Goal: Task Accomplishment & Management: Manage account settings

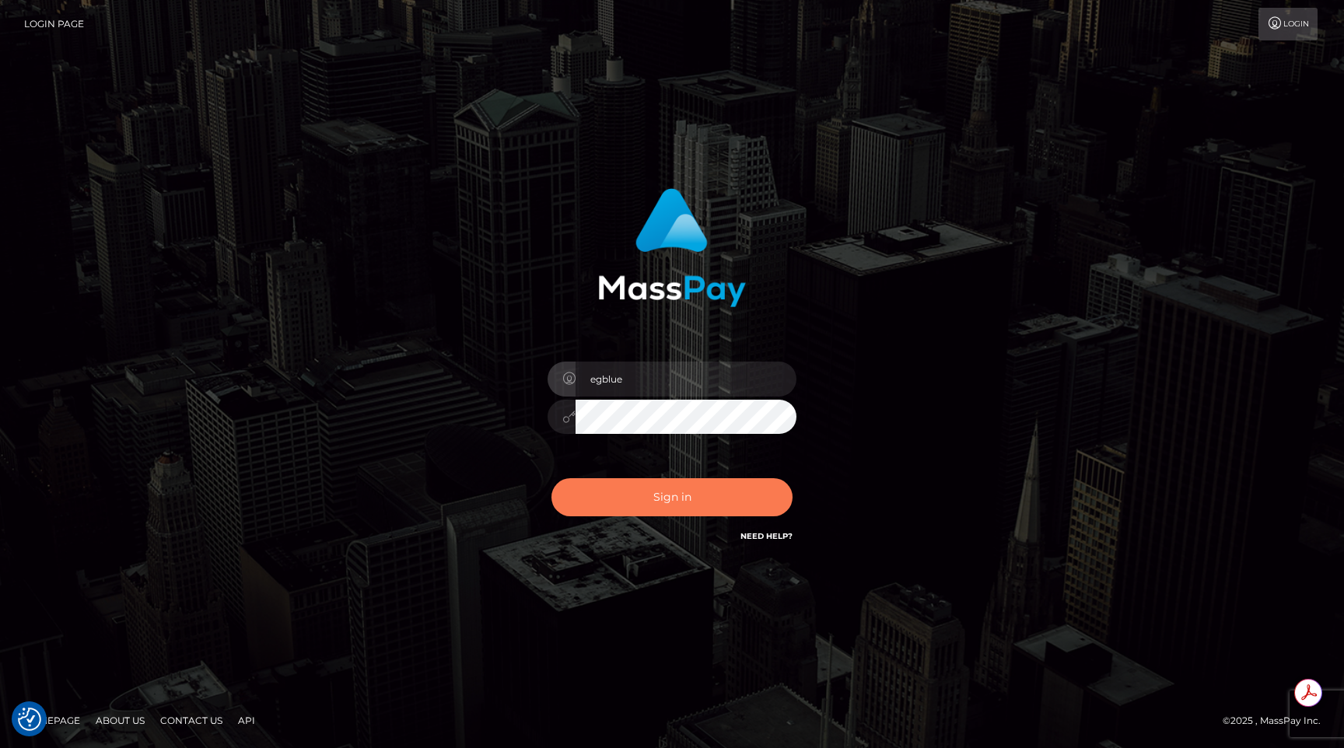
click at [736, 356] on button "Sign in" at bounding box center [671, 497] width 241 height 38
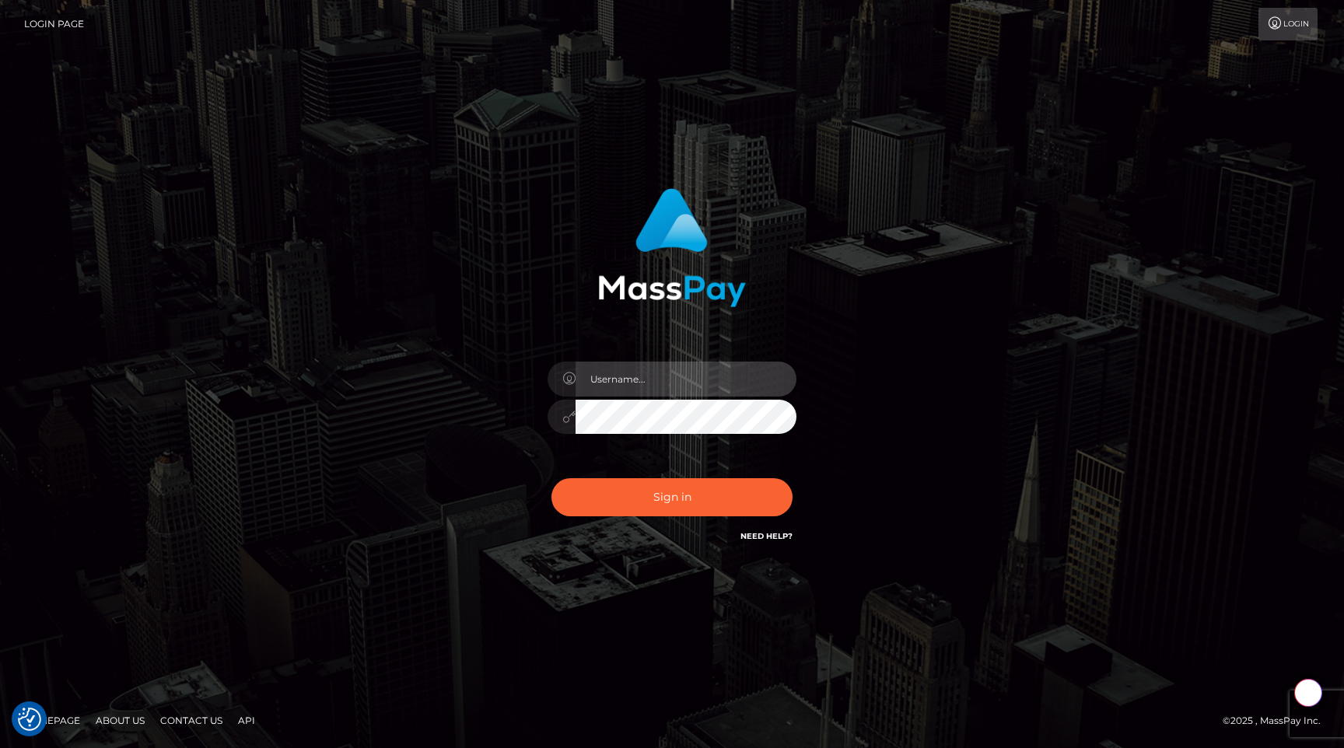
type input "egblue"
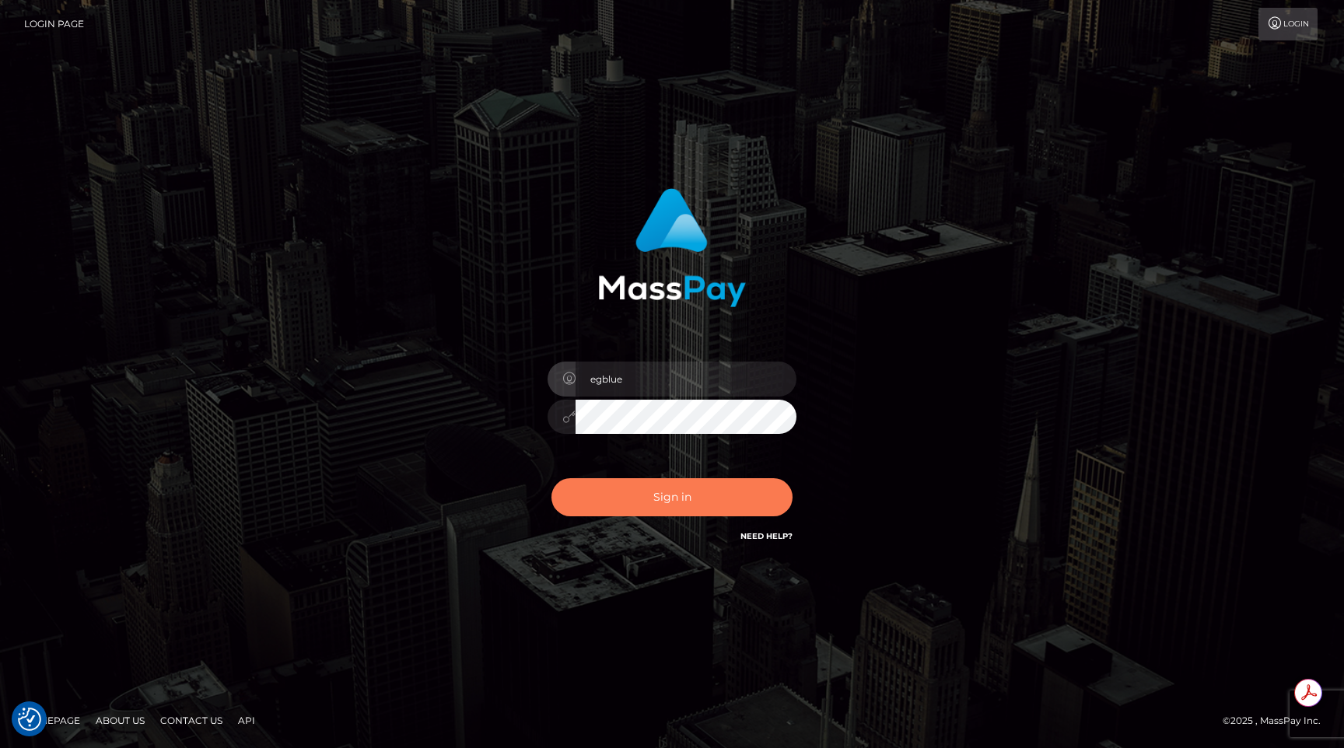
click at [645, 512] on button "Sign in" at bounding box center [671, 497] width 241 height 38
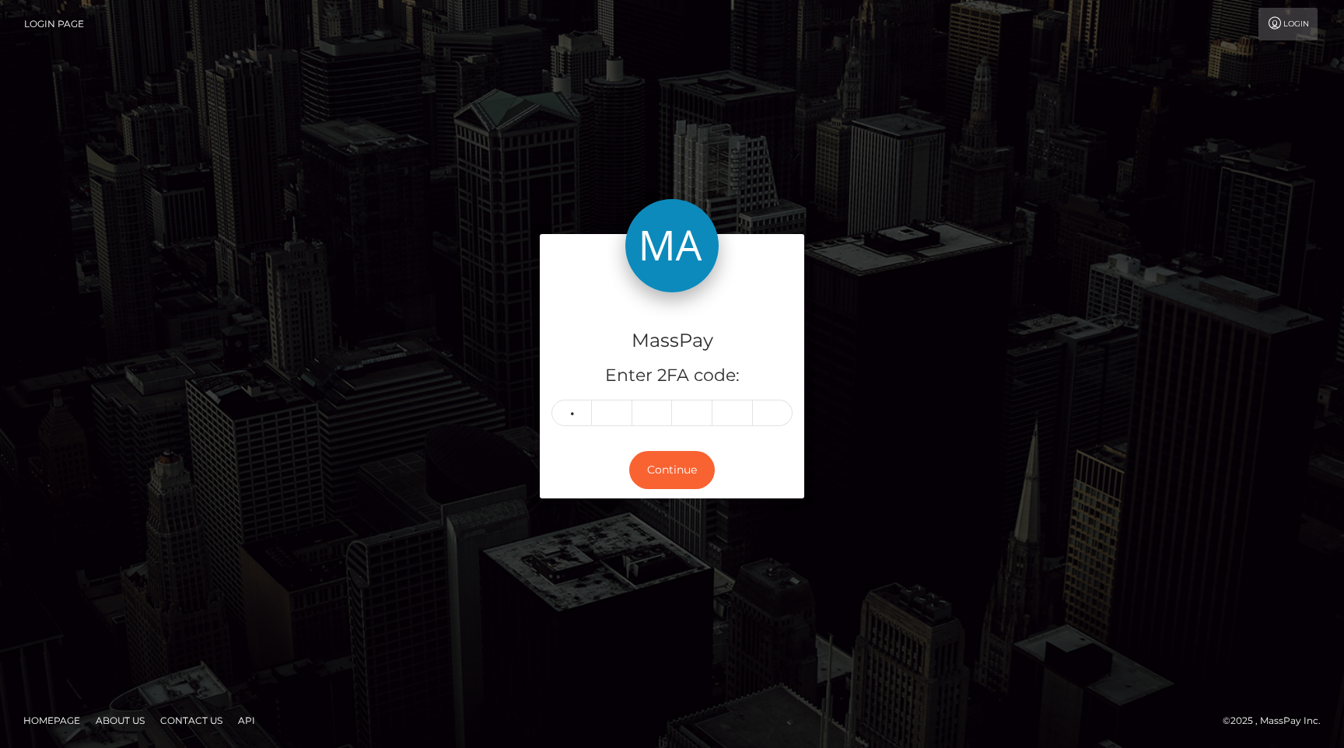
type input "1"
type input "4"
type input "3"
type input "1"
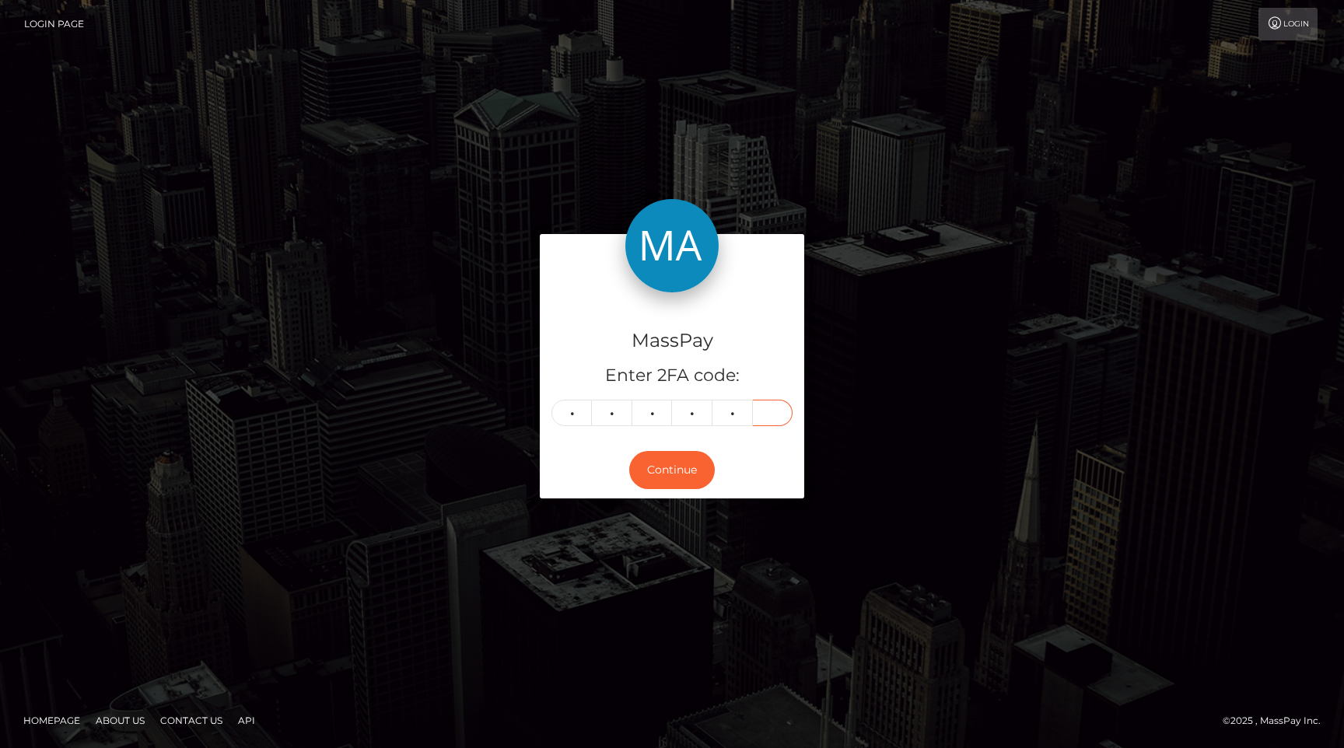
type input "7"
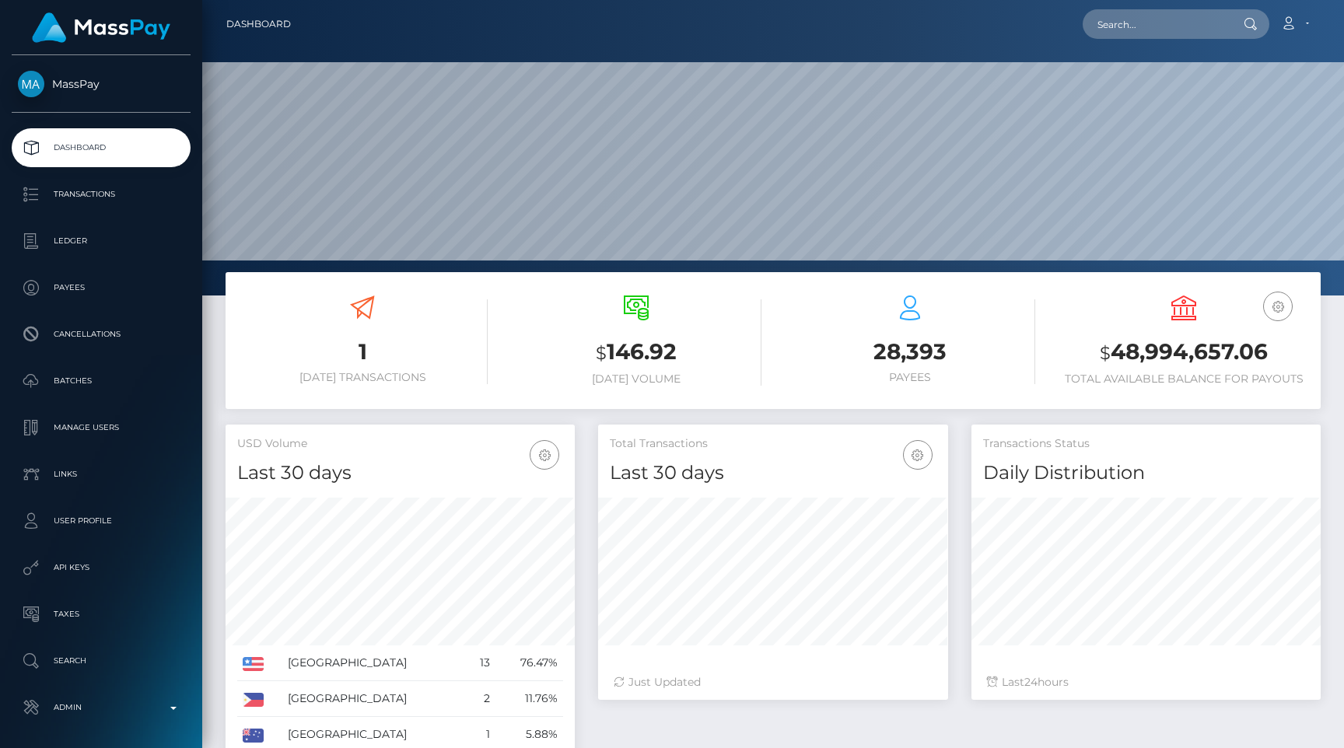
scroll to position [275, 349]
click at [1145, 31] on input "text" at bounding box center [1155, 24] width 146 height 30
paste input "As of now, our offer to you still stands and they'll be happy to consider a cou…"
type input "As of now, our offer to you still stands and they'll be happy to consider a cou…"
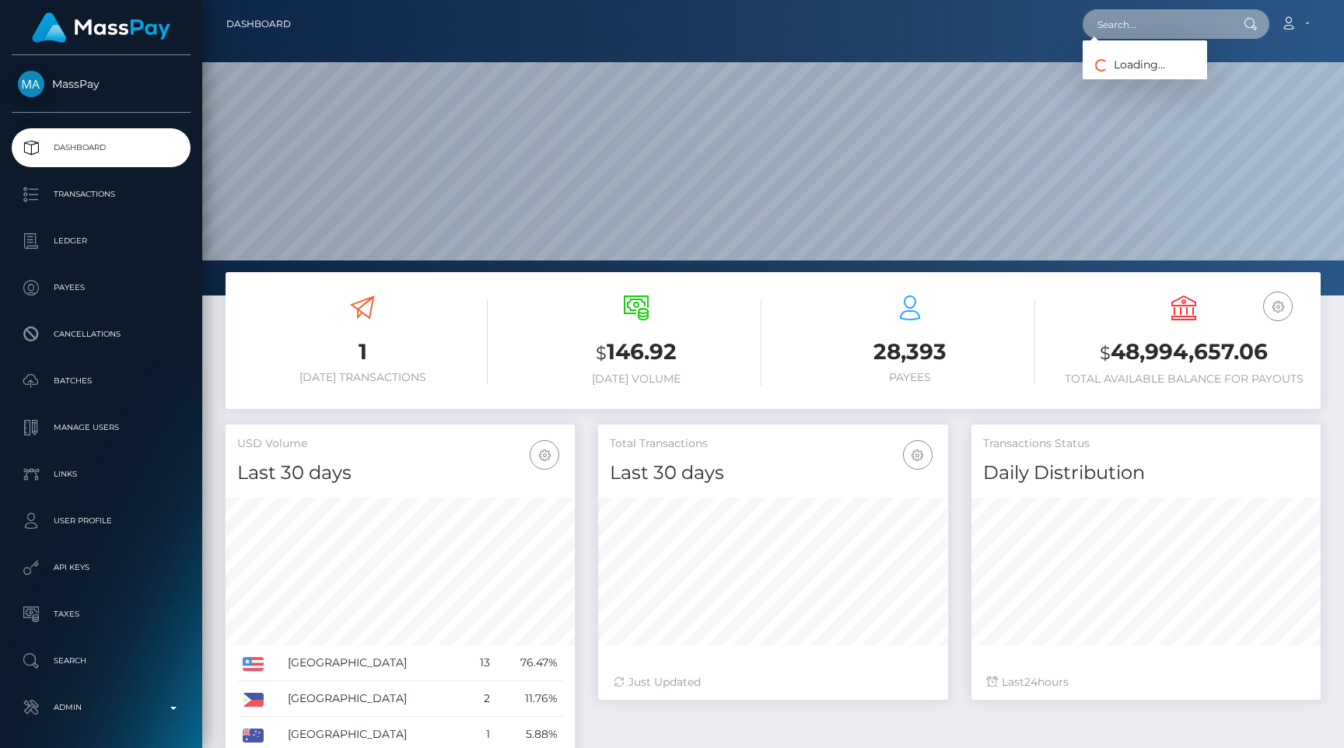
scroll to position [0, 0]
click at [1132, 24] on input "text" at bounding box center [1155, 24] width 146 height 30
paste input "pout_dpQeF48z7YQnF"
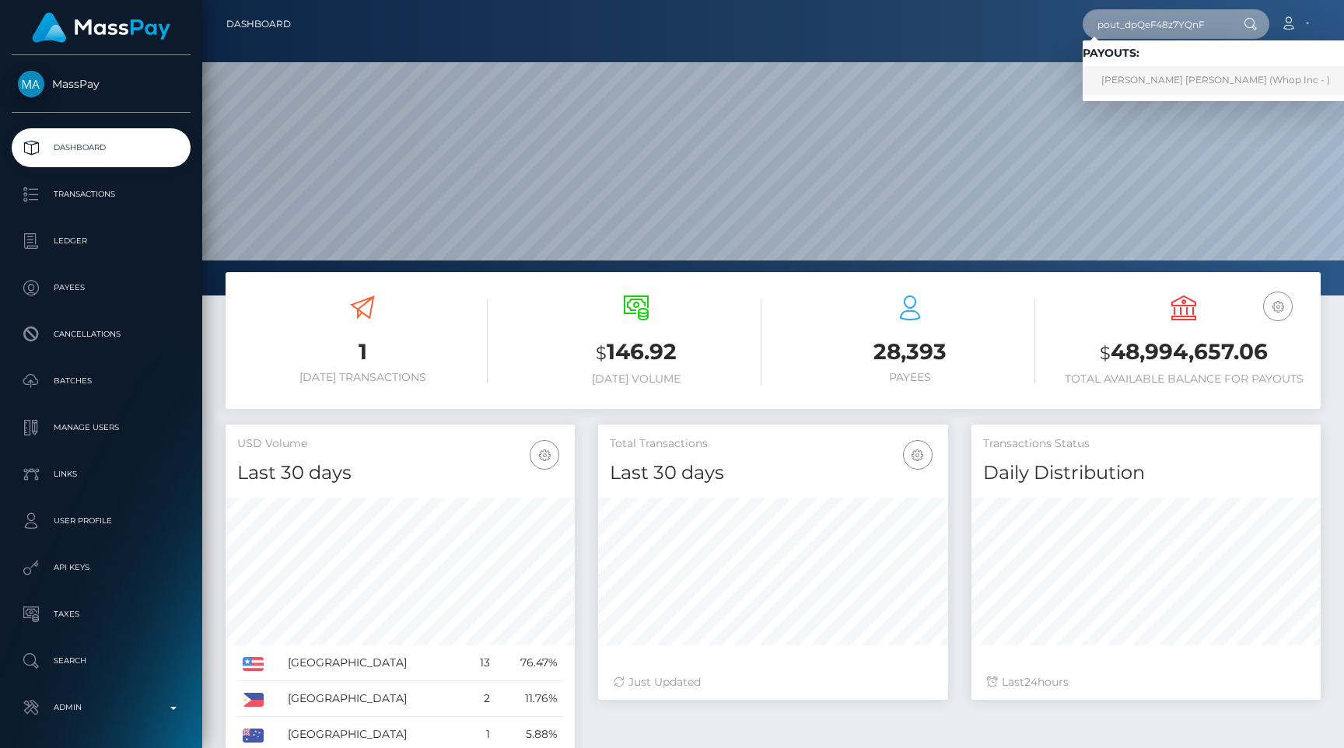
type input "pout_dpQeF48z7YQnF"
click at [1148, 67] on link "ASHLEY NICOLE JOHNSTON (Whop Inc - )" at bounding box center [1215, 80] width 266 height 29
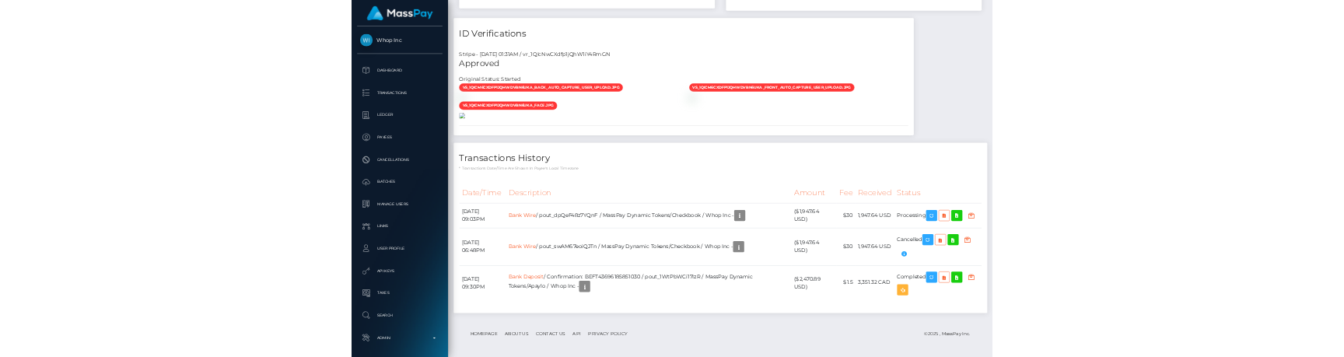
scroll to position [1302, 0]
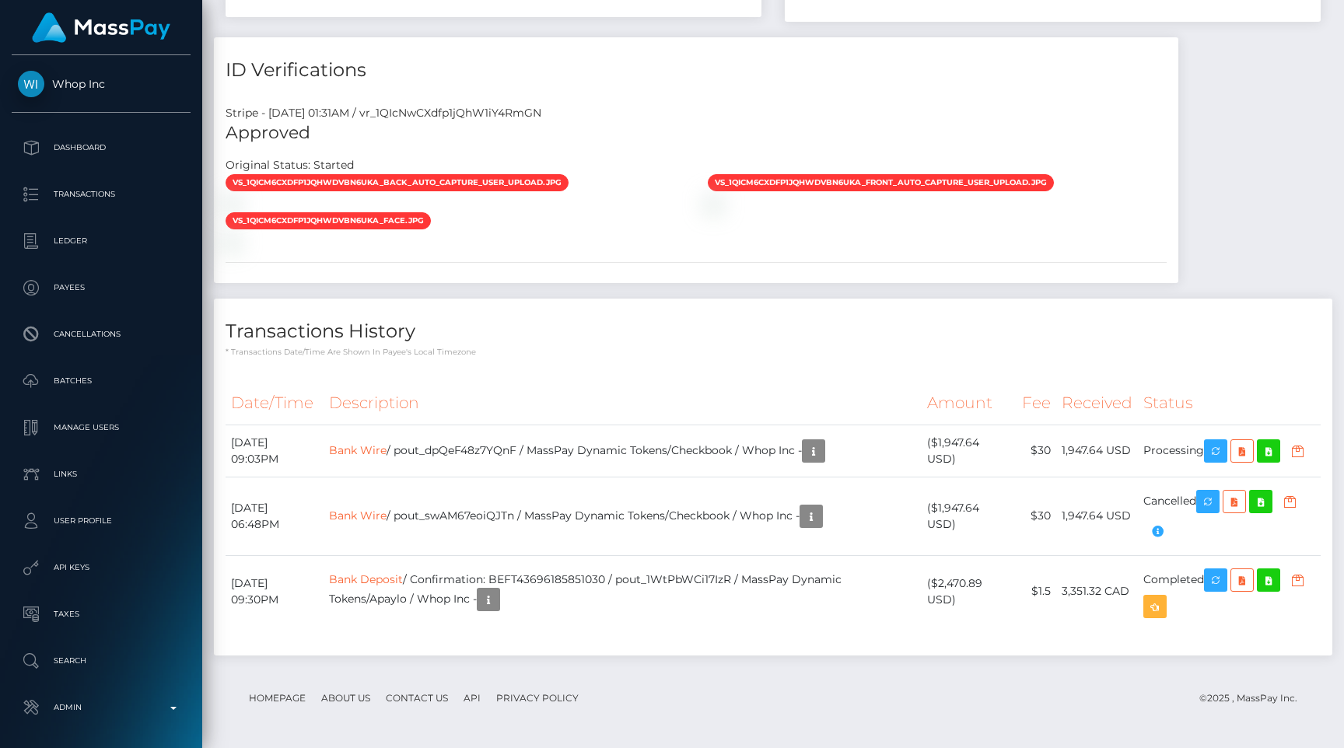
click at [655, 354] on div "Transactions History * Transactions date/time are shown in payee's local timezo…" at bounding box center [773, 477] width 1118 height 357
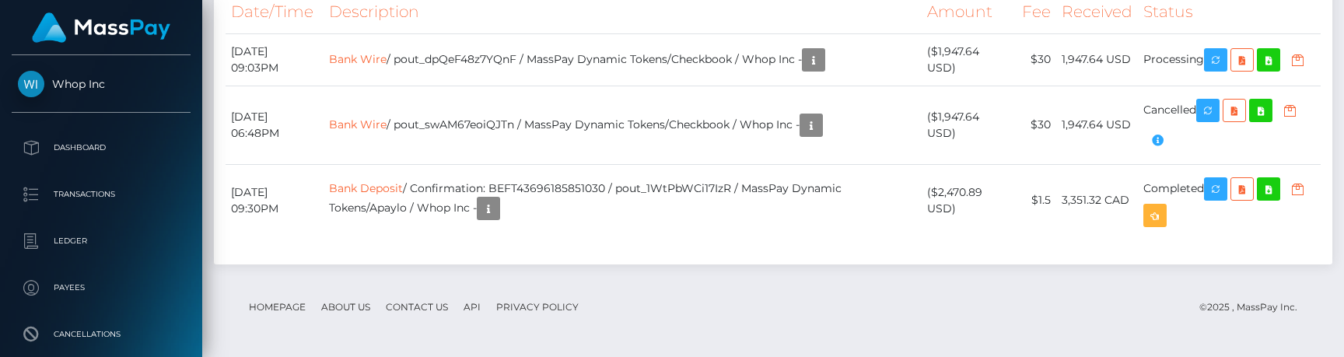
scroll to position [1521, 0]
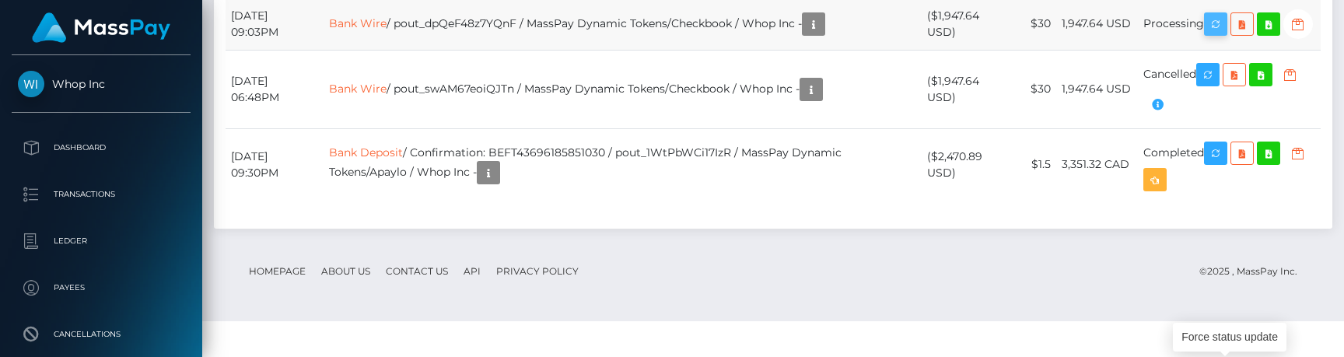
click at [1223, 34] on icon "button" at bounding box center [1215, 24] width 19 height 19
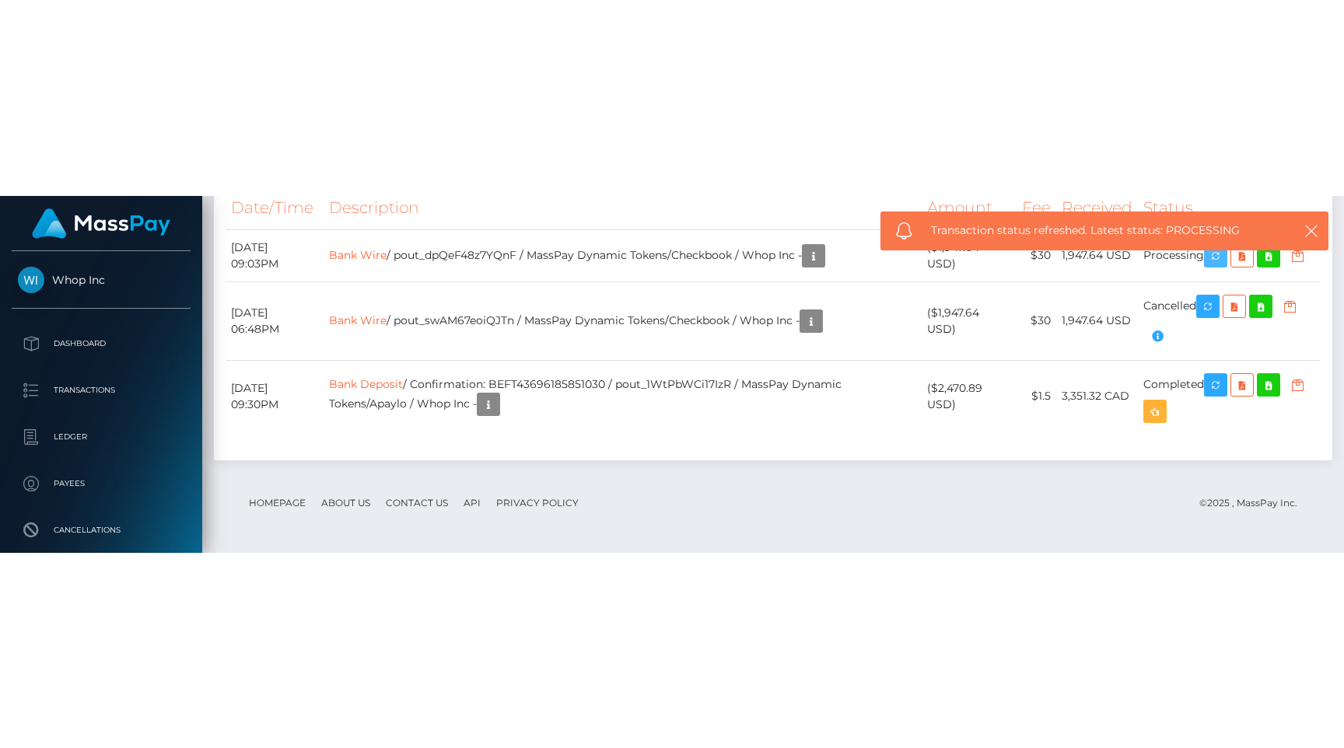
scroll to position [1302, 0]
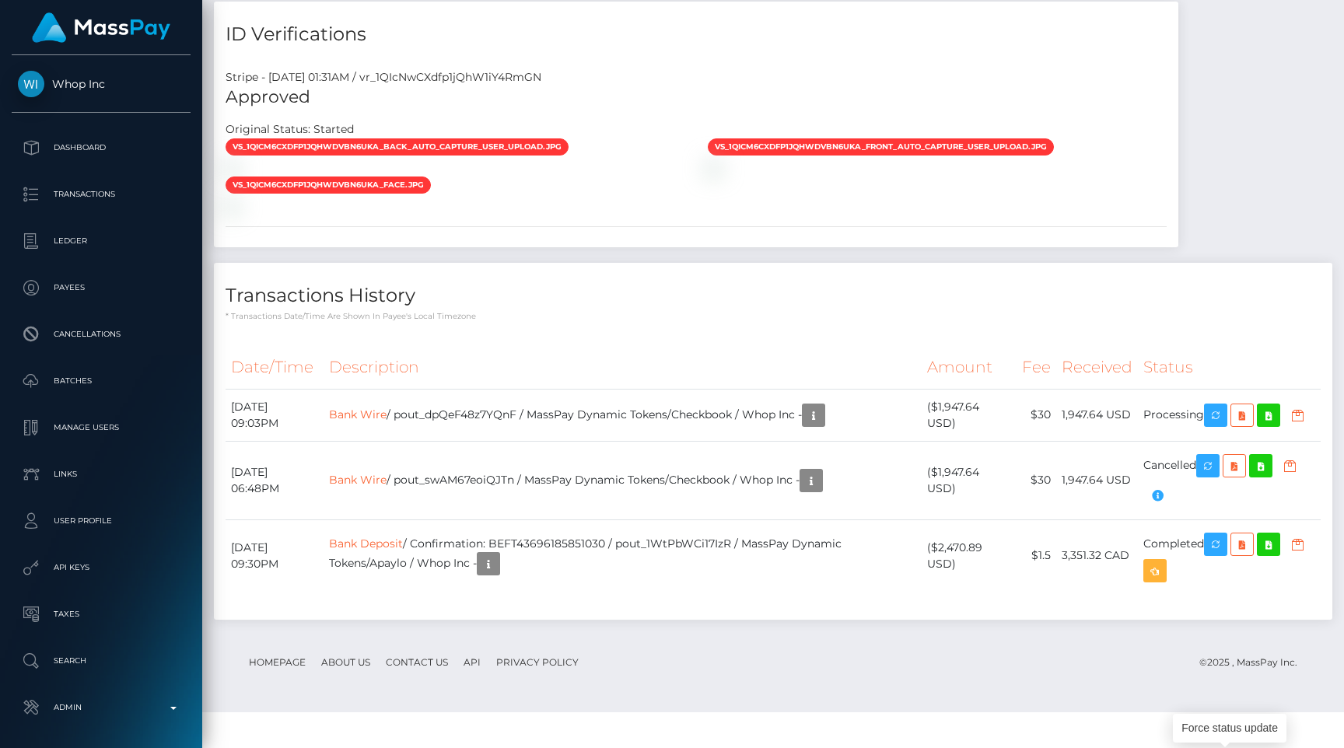
click at [652, 309] on h4 "Transactions History" at bounding box center [772, 295] width 1095 height 27
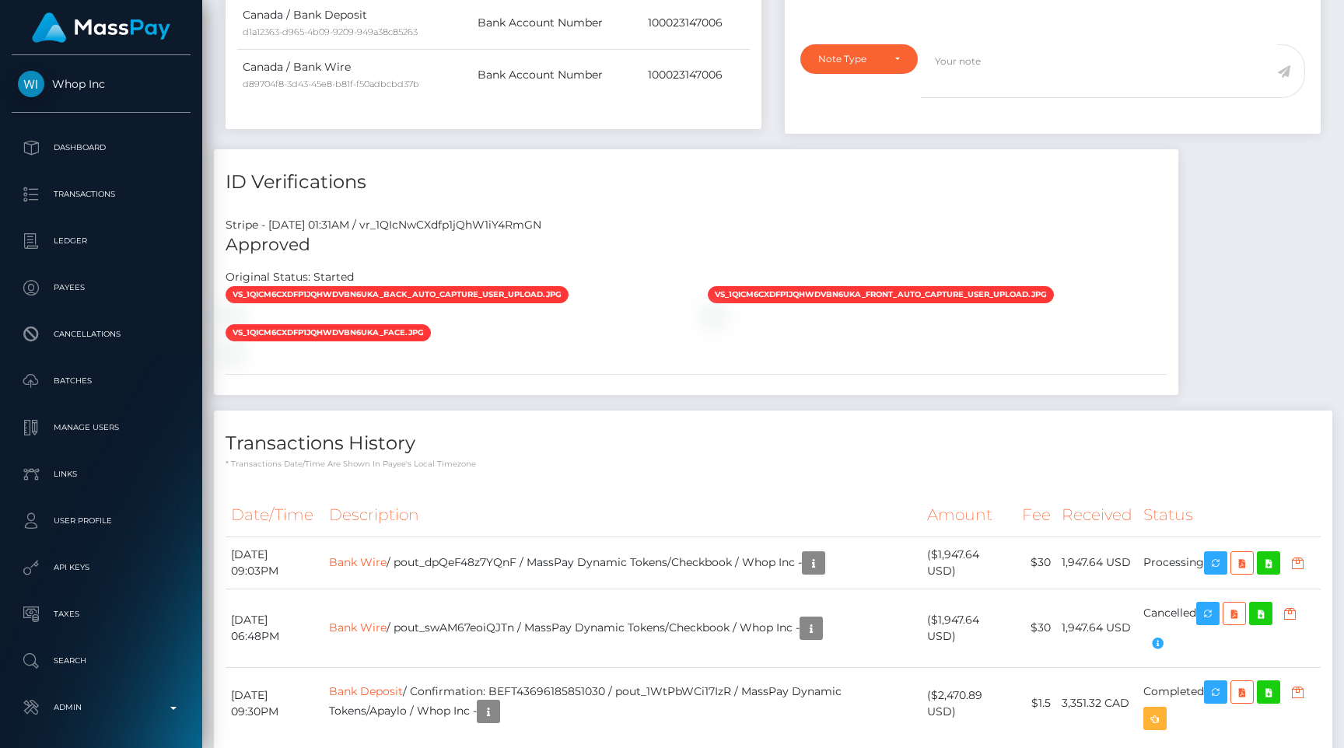
scroll to position [0, 0]
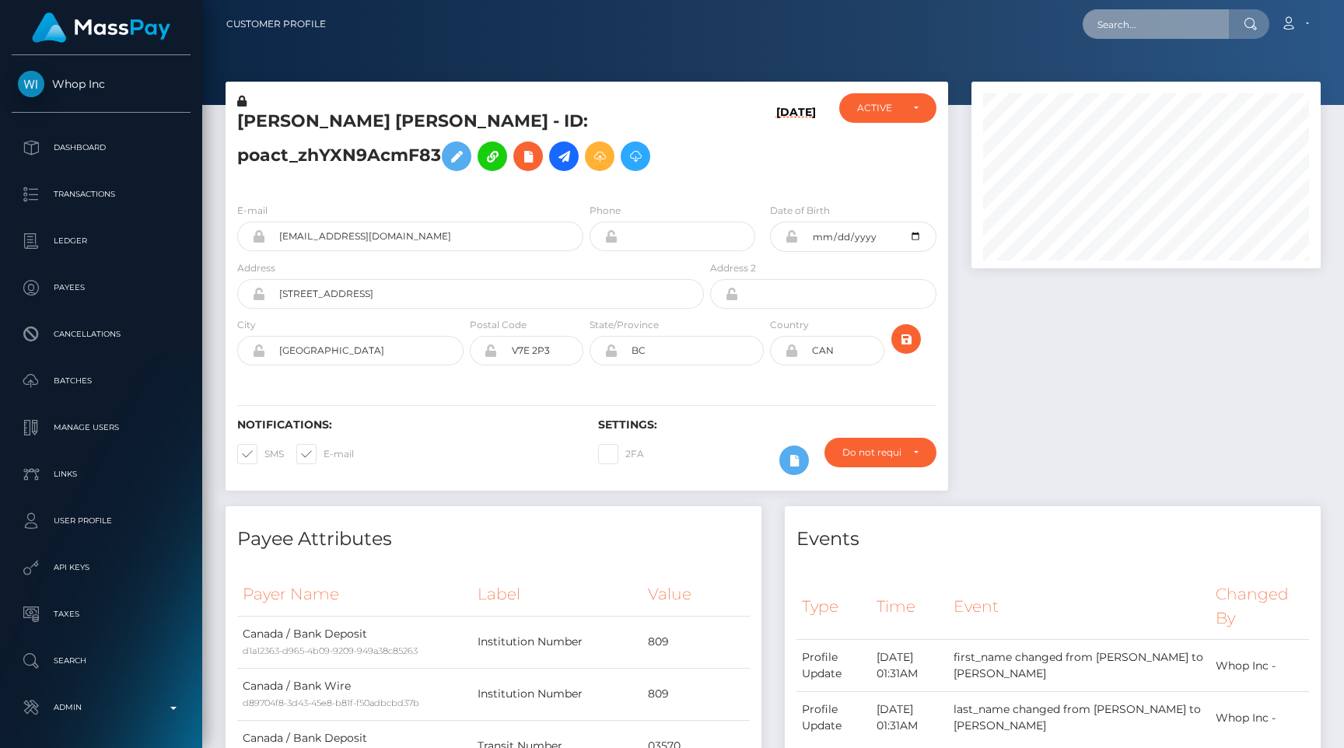
click at [1154, 30] on input "text" at bounding box center [1155, 24] width 146 height 30
paste input "pout_A7dChYkEy77JA"
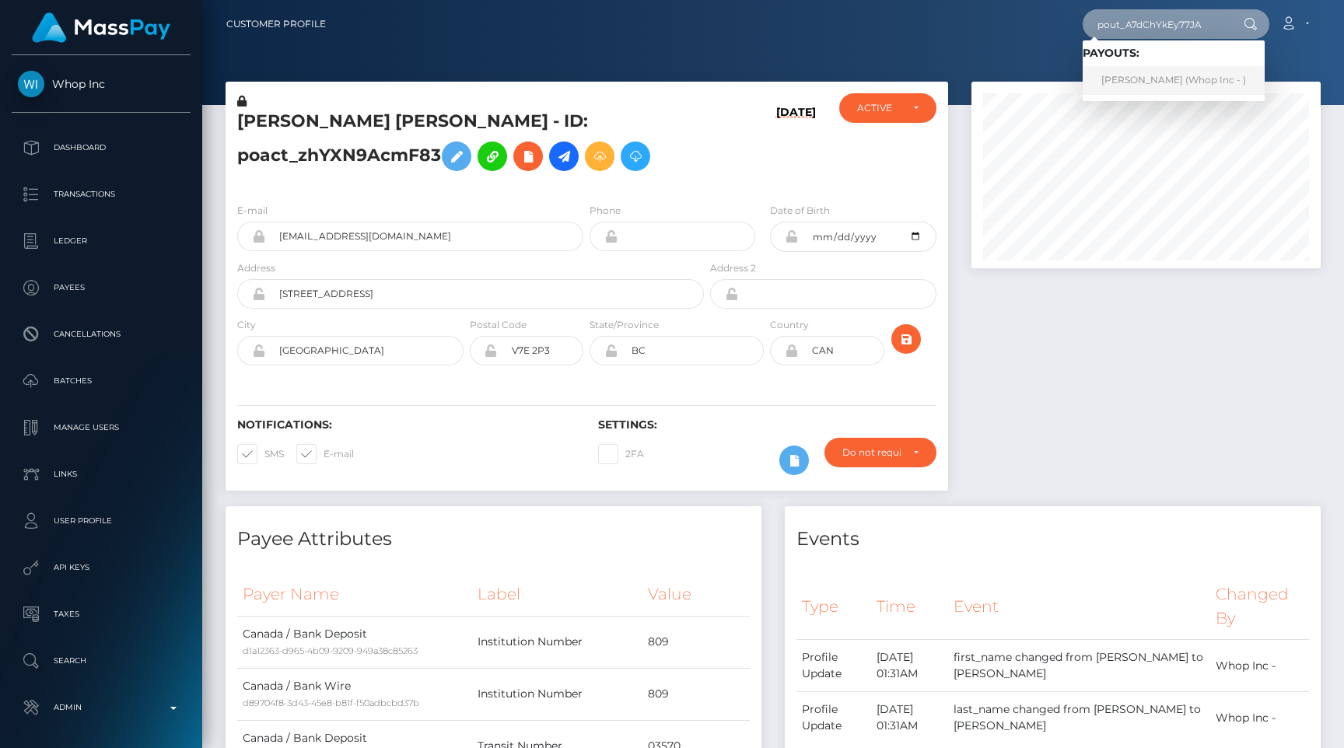
type input "pout_A7dChYkEy77JA"
click at [1157, 75] on link "CHRISTINA MARIE CHANDLER (Whop Inc - )" at bounding box center [1173, 80] width 182 height 29
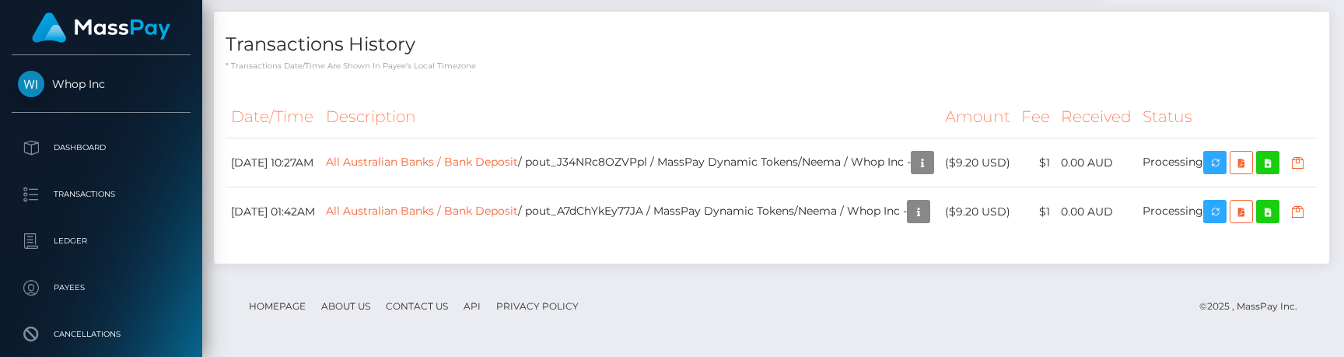
scroll to position [3294, 0]
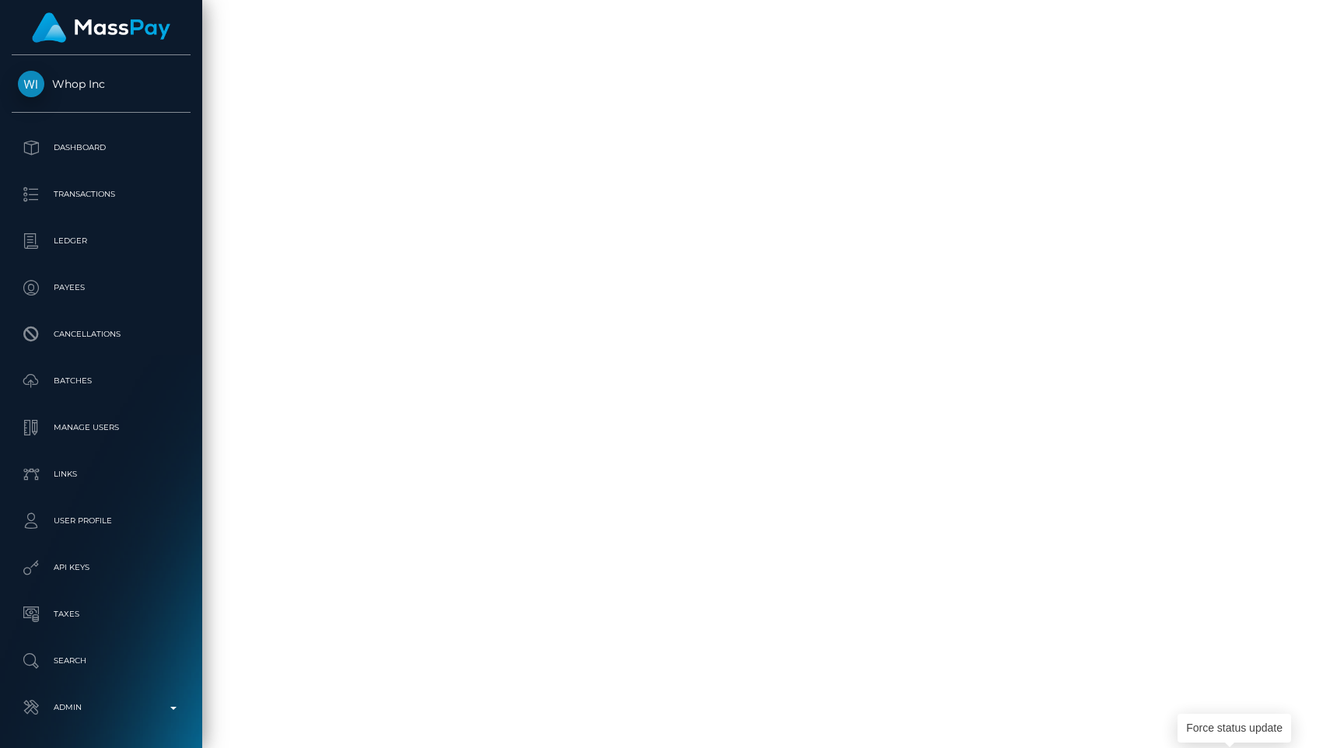
scroll to position [2903, 0]
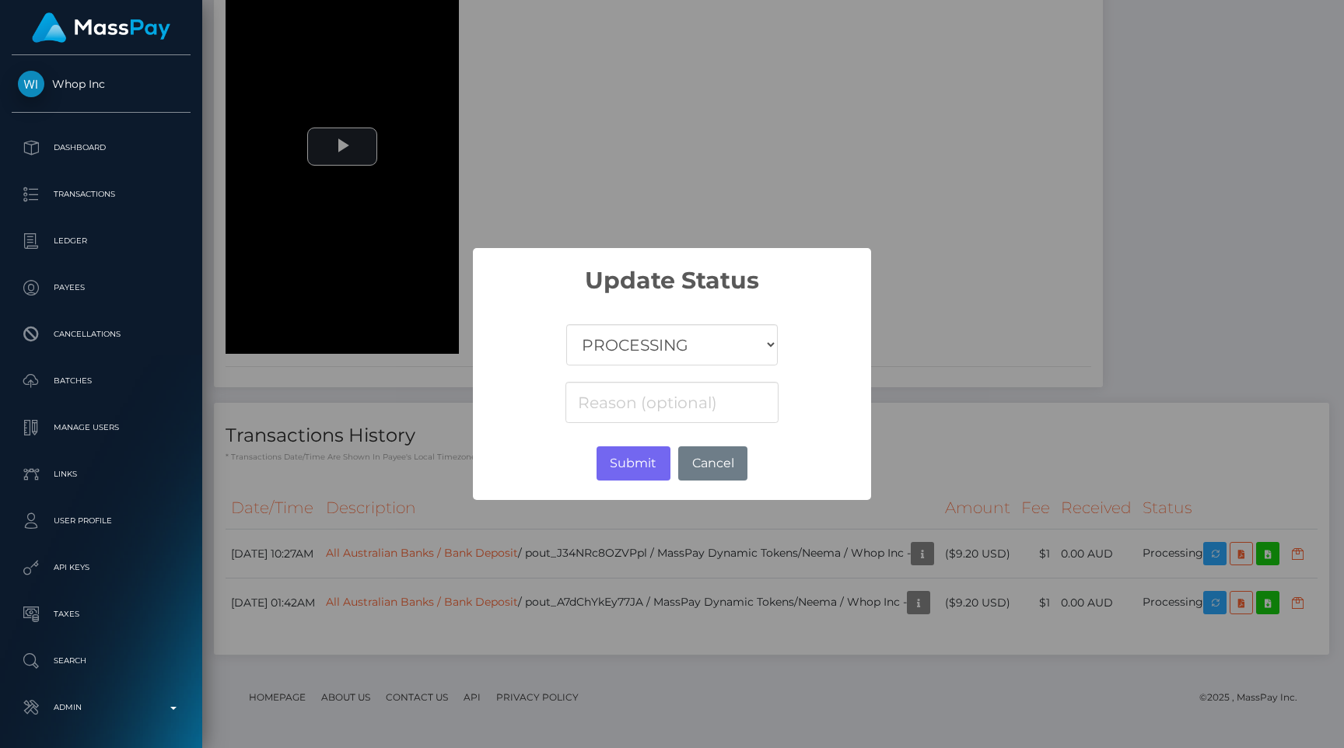
click at [614, 342] on select "COMPLETED CANCELLED READY_FOR_PICKUP PROCESSING" at bounding box center [671, 344] width 211 height 41
select select "CANCELLED"
click at [567, 324] on select "COMPLETED CANCELLED READY_FOR_PICKUP PROCESSING" at bounding box center [671, 344] width 211 height 41
click at [628, 397] on input at bounding box center [671, 402] width 213 height 41
type input "Unsupported bank"
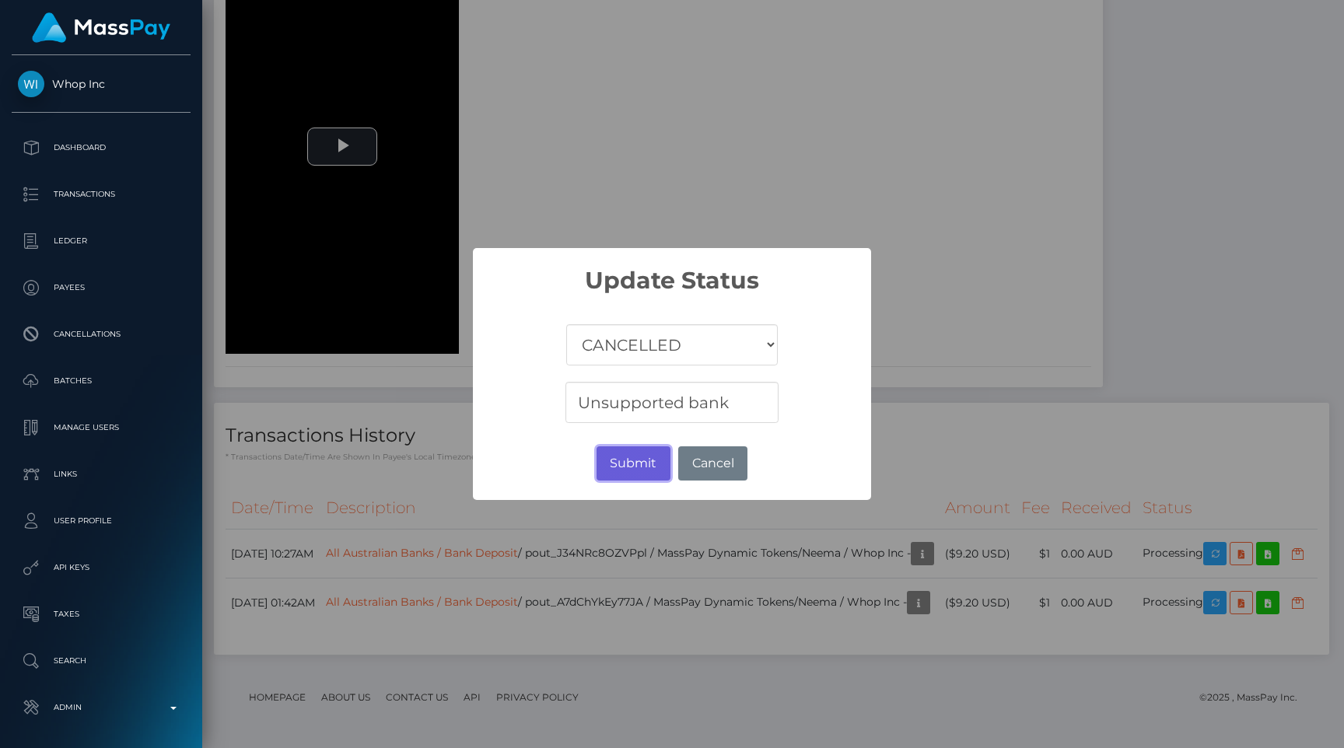
click at [642, 464] on button "Submit" at bounding box center [633, 463] width 74 height 34
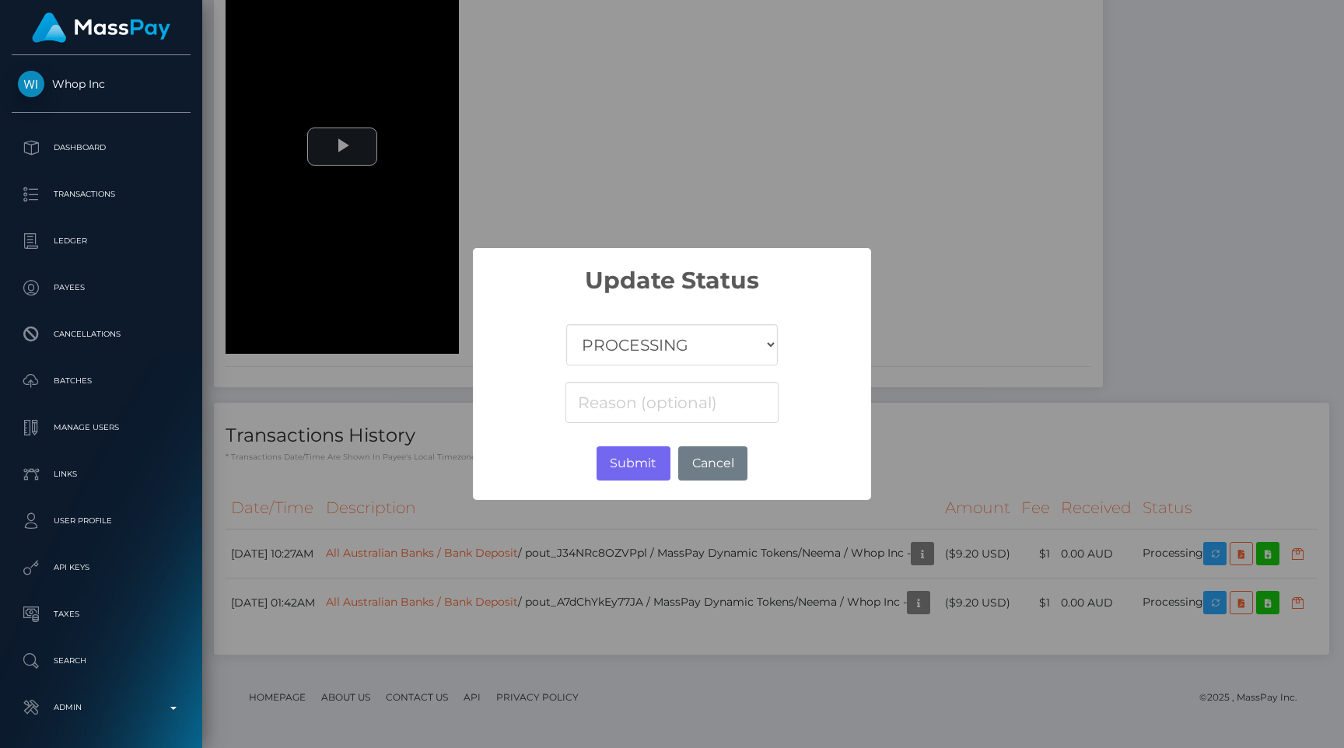
click at [649, 350] on select "COMPLETED CANCELLED READY_FOR_PICKUP PROCESSING" at bounding box center [671, 344] width 211 height 41
select select "CANCELLED"
click at [567, 324] on select "COMPLETED CANCELLED READY_FOR_PICKUP PROCESSING" at bounding box center [671, 344] width 211 height 41
click at [658, 392] on input at bounding box center [671, 402] width 213 height 41
paste input "Unsupported bank"
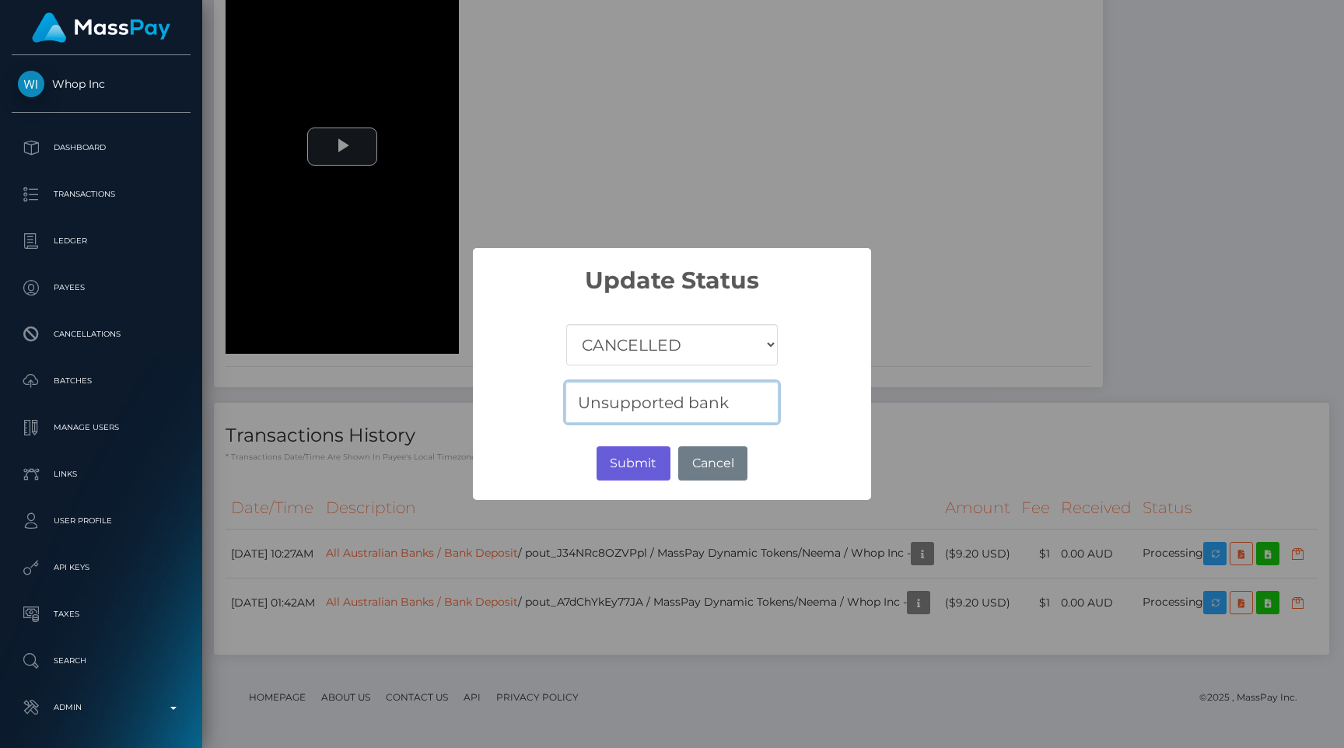
type input "Unsupported bank"
click at [640, 456] on button "Submit" at bounding box center [633, 463] width 74 height 34
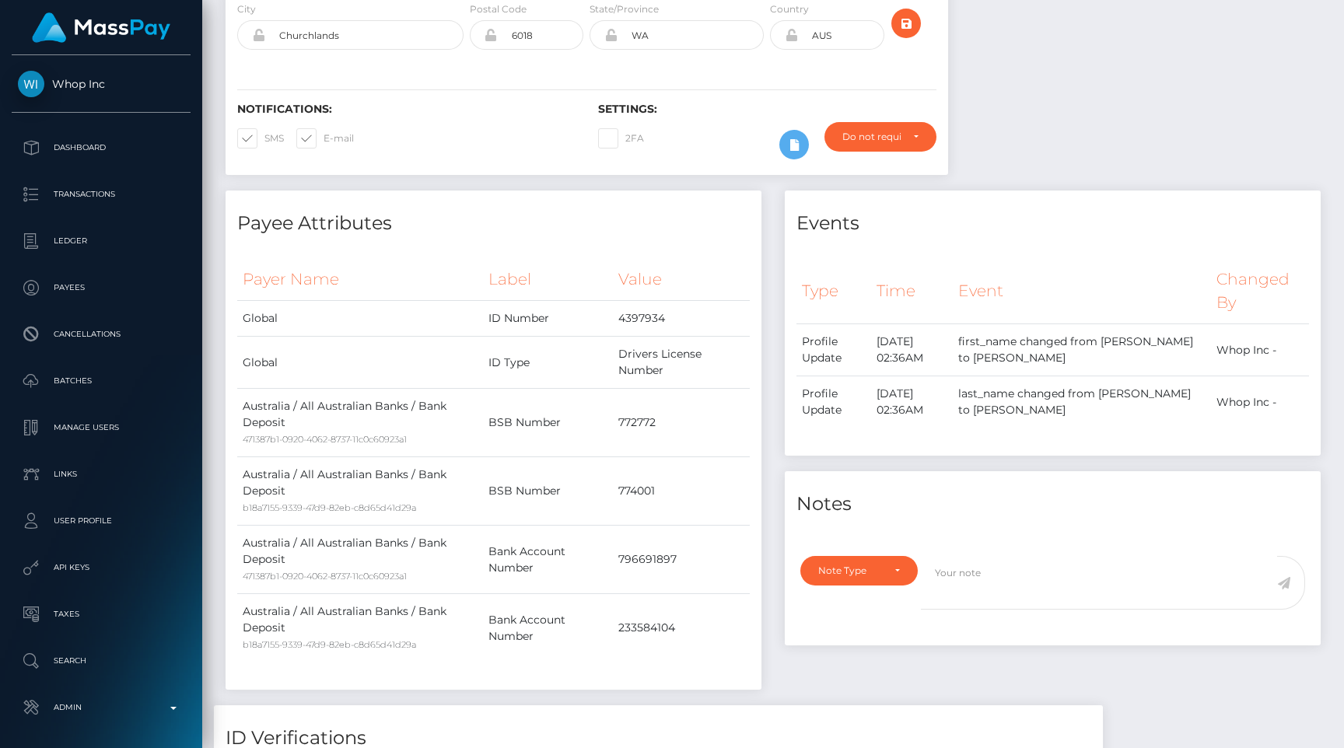
scroll to position [0, 0]
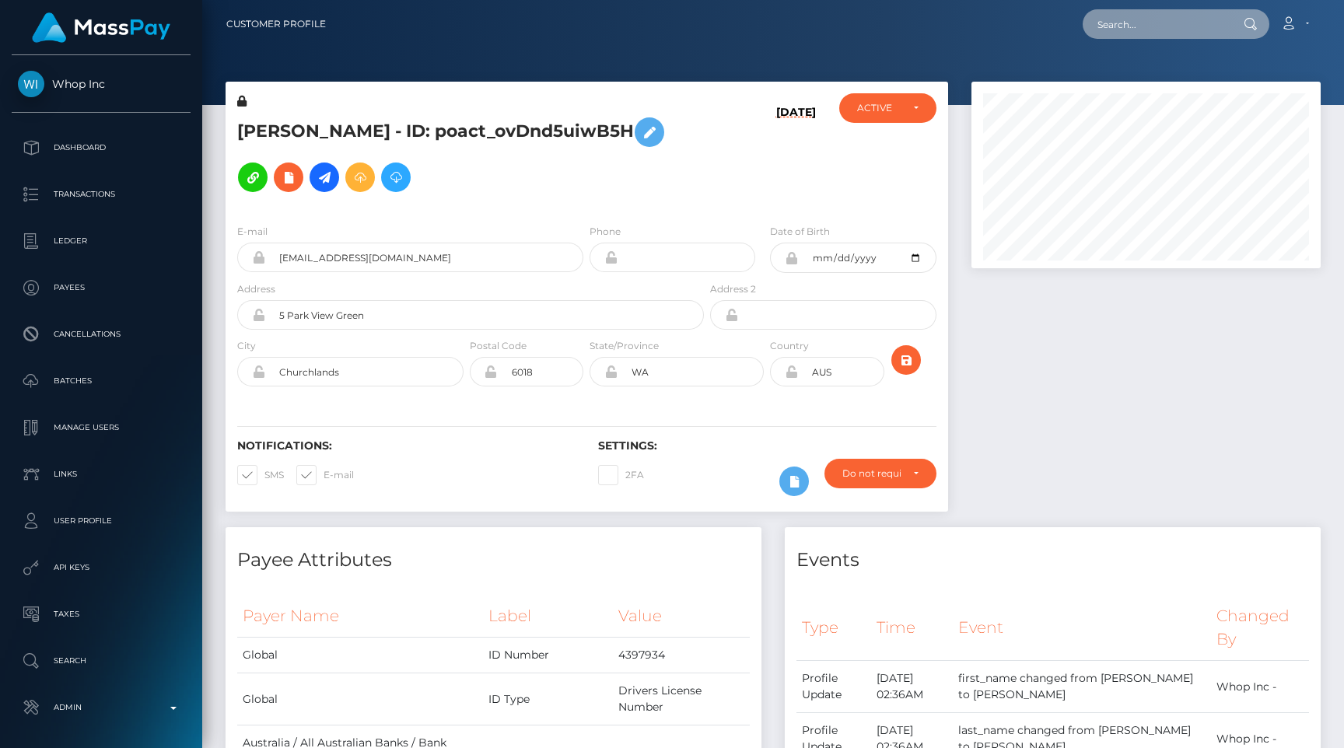
click at [1187, 13] on input "text" at bounding box center [1155, 24] width 146 height 30
paste input "pout_lYgRk7jR9BOEv"
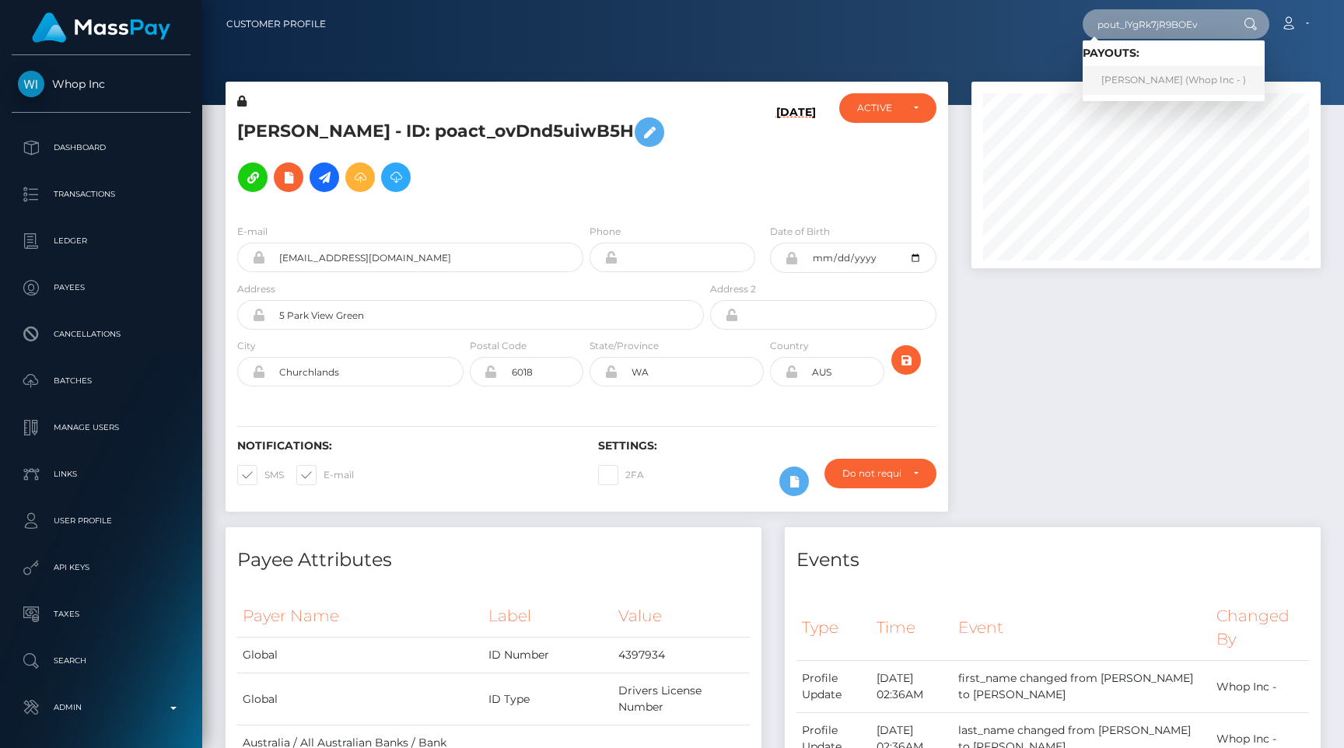
type input "pout_lYgRk7jR9BOEv"
click at [1166, 68] on link "ADRIAN JEROME BOUTROS (Whop Inc - )" at bounding box center [1173, 80] width 182 height 29
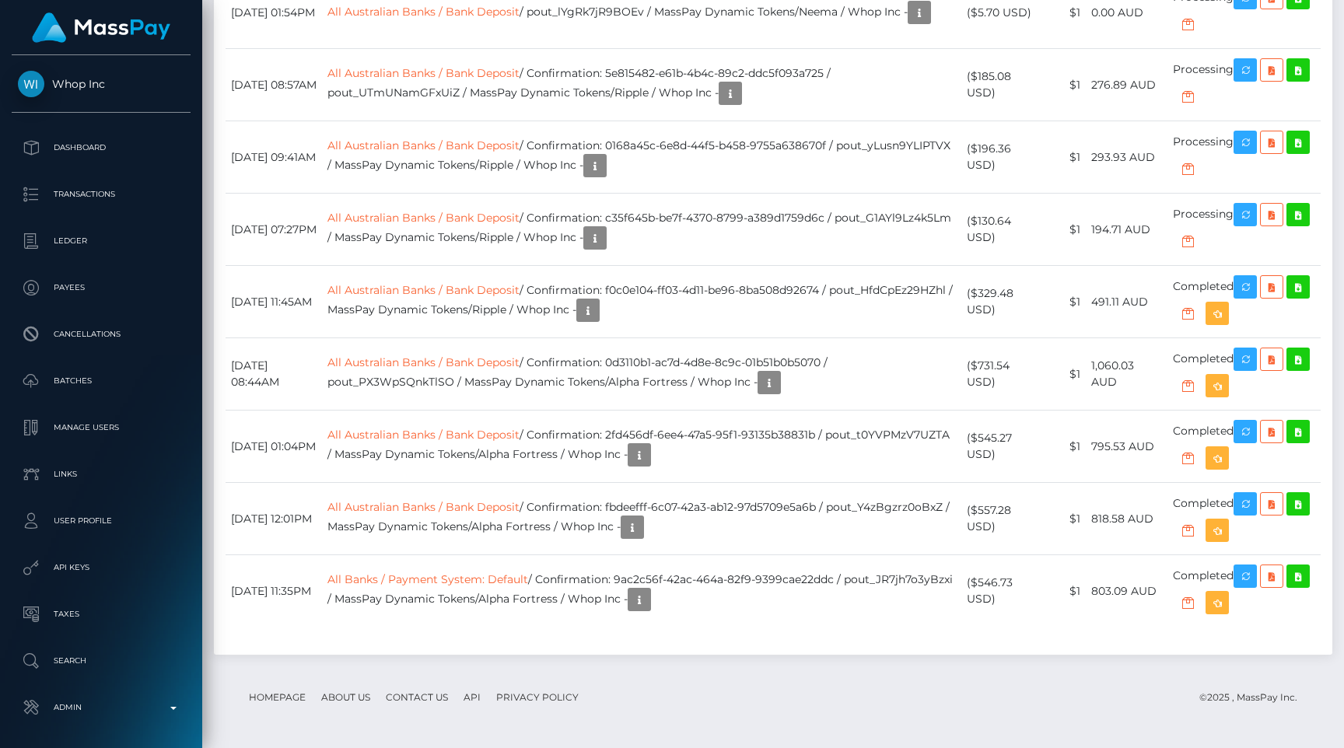
scroll to position [3248, 0]
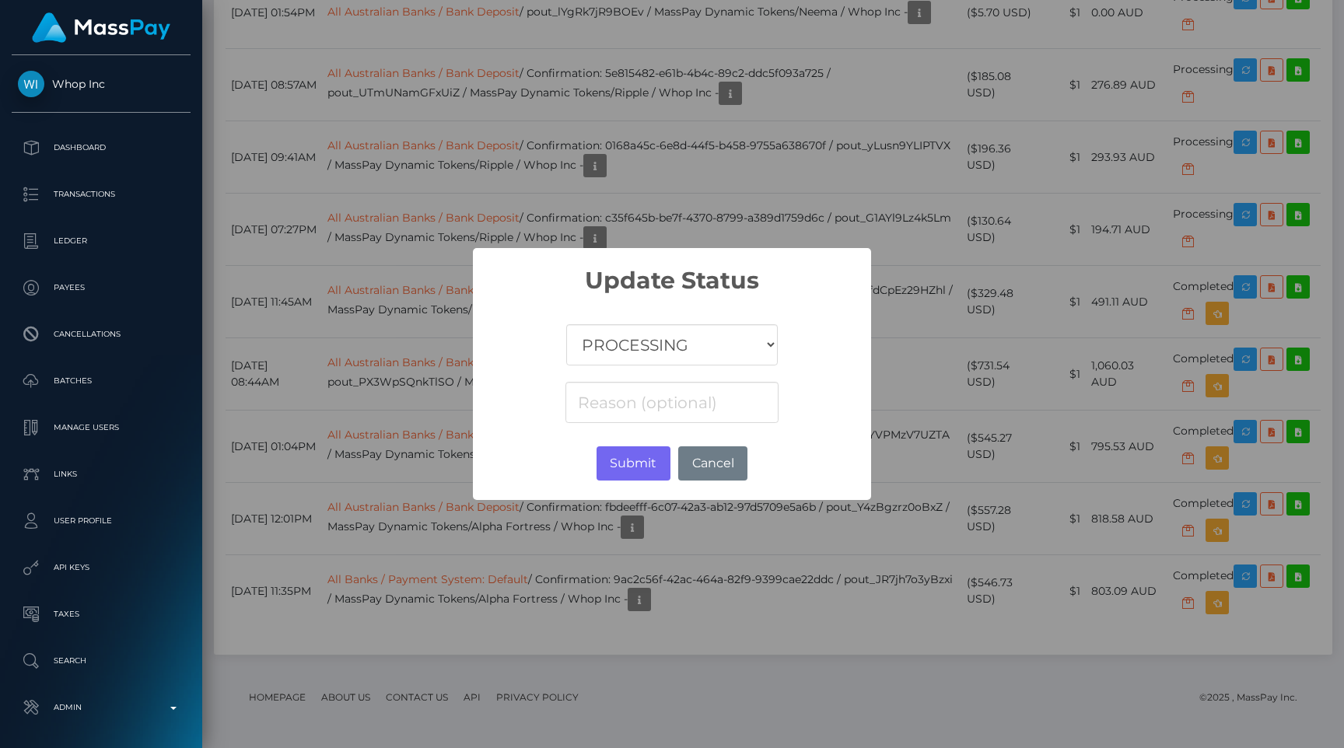
click at [701, 358] on select "COMPLETED CANCELLED READY_FOR_PICKUP PROCESSING" at bounding box center [671, 344] width 211 height 41
select select "CANCELLED"
click at [567, 324] on select "COMPLETED CANCELLED READY_FOR_PICKUP PROCESSING" at bounding box center [671, 344] width 211 height 41
click at [644, 463] on button "Submit" at bounding box center [633, 463] width 74 height 34
